Goal: Transaction & Acquisition: Purchase product/service

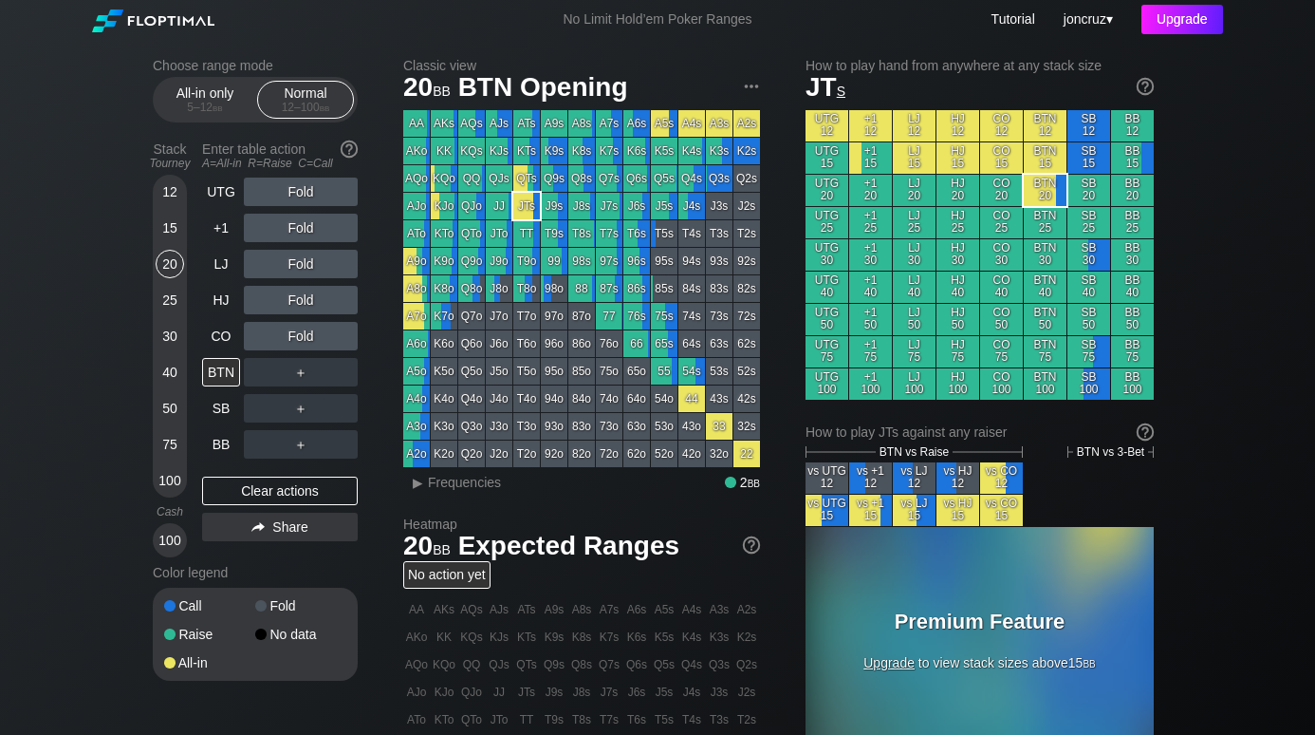
click at [1190, 9] on div "Upgrade" at bounding box center [1183, 19] width 82 height 29
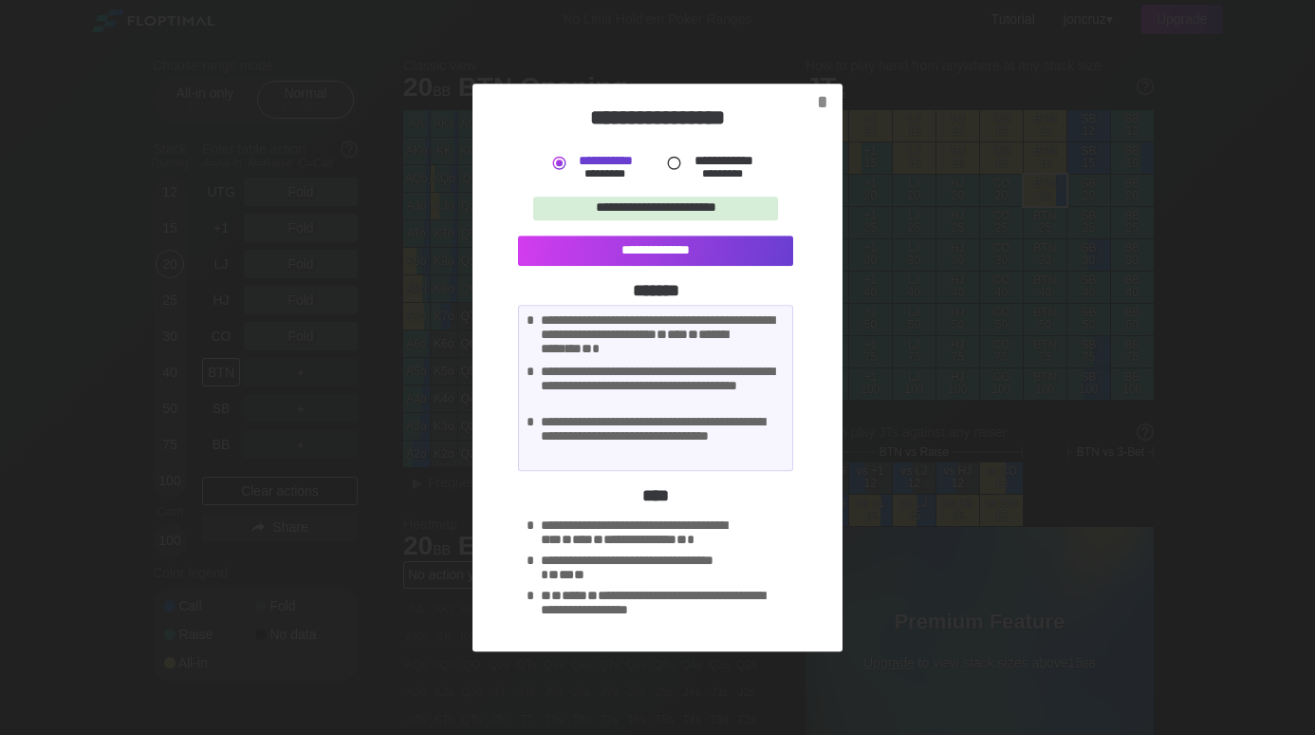
click at [679, 161] on div at bounding box center [674, 163] width 20 height 20
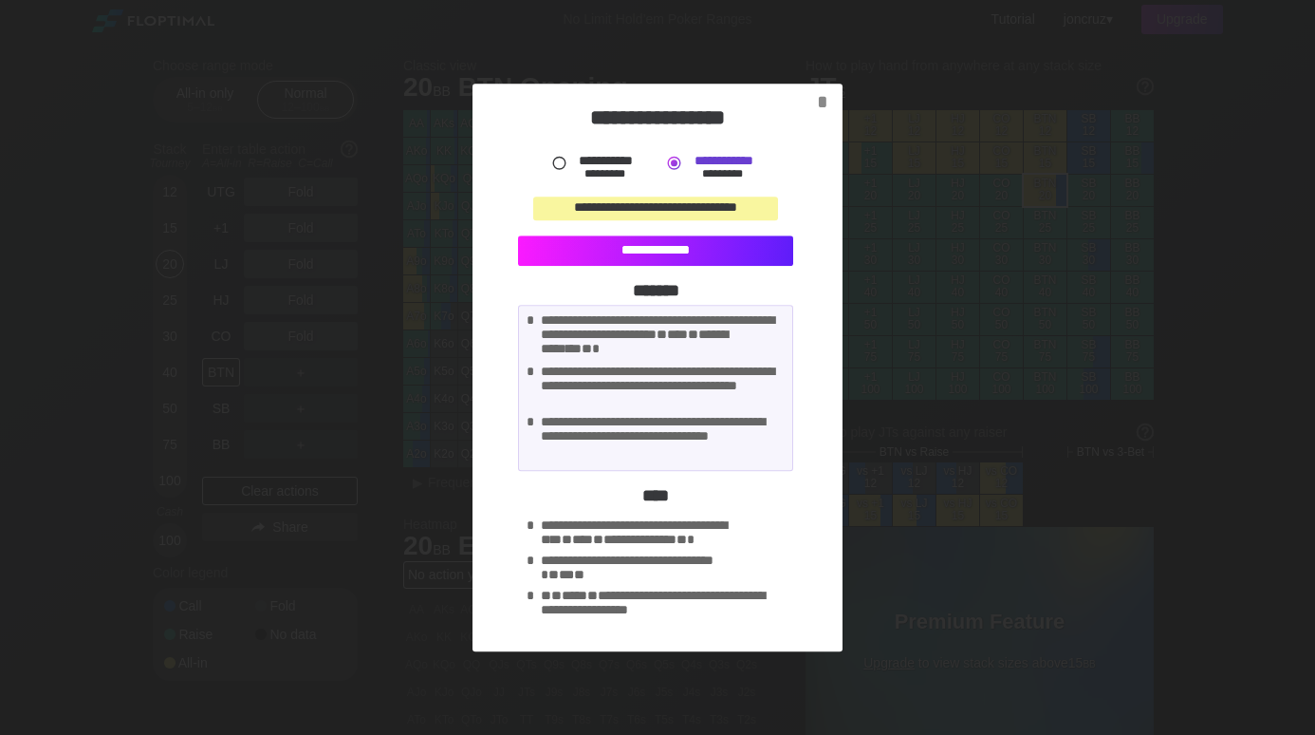
click at [635, 253] on div "**********" at bounding box center [655, 250] width 275 height 31
